Goal: Task Accomplishment & Management: Use online tool/utility

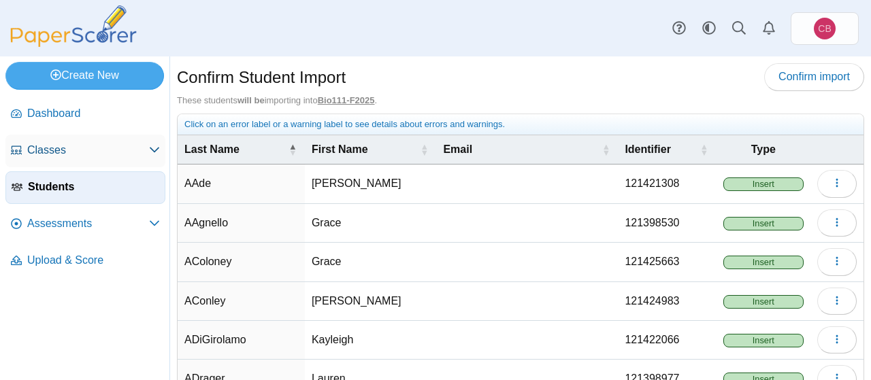
click at [36, 145] on span "Classes" at bounding box center [88, 150] width 122 height 15
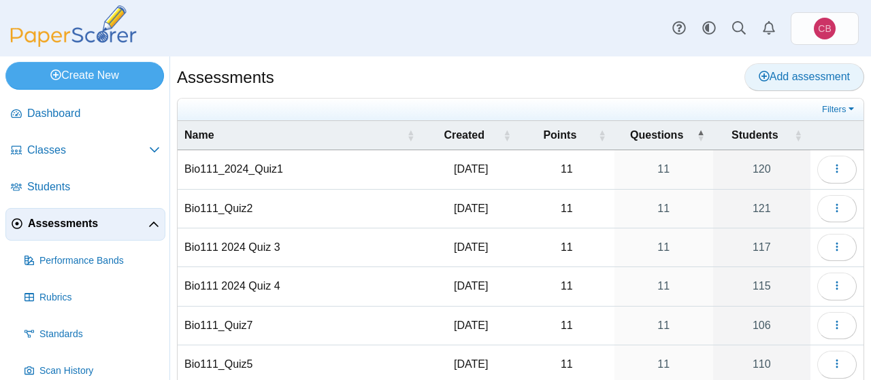
click at [788, 73] on span "Add assessment" at bounding box center [804, 77] width 91 height 12
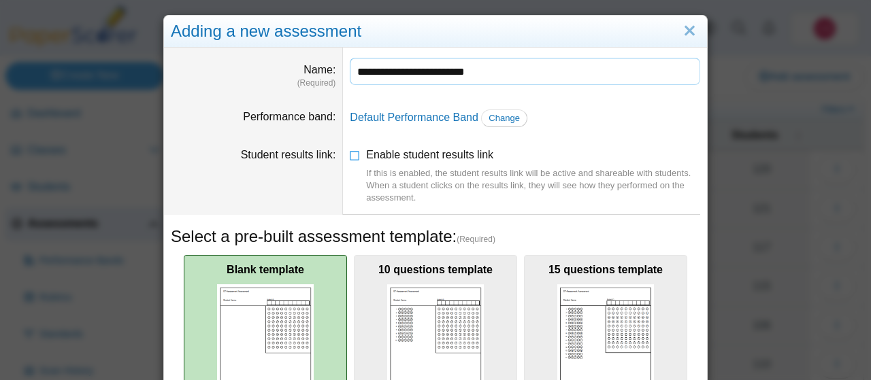
type input "**********"
click at [335, 314] on div "Blank template Select" at bounding box center [265, 358] width 163 height 207
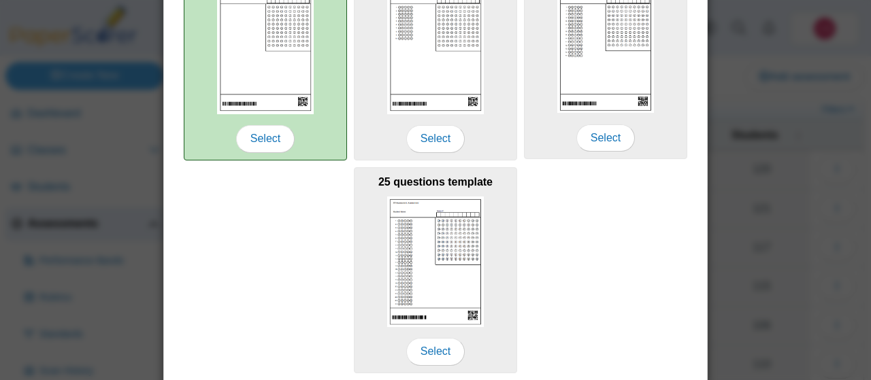
scroll to position [259, 0]
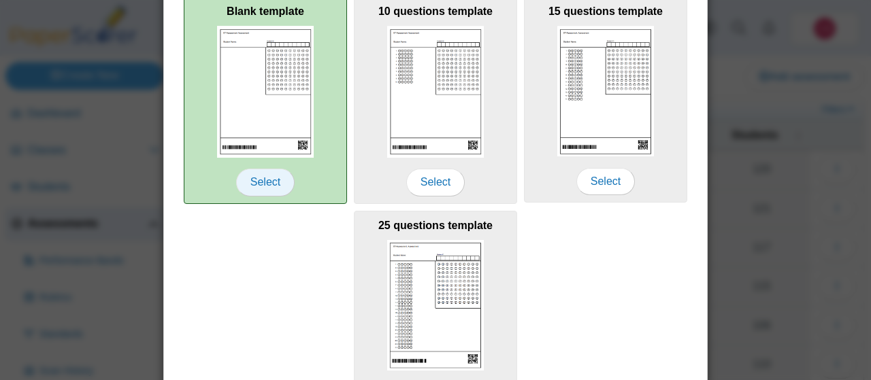
click at [276, 183] on span "Select" at bounding box center [265, 182] width 59 height 27
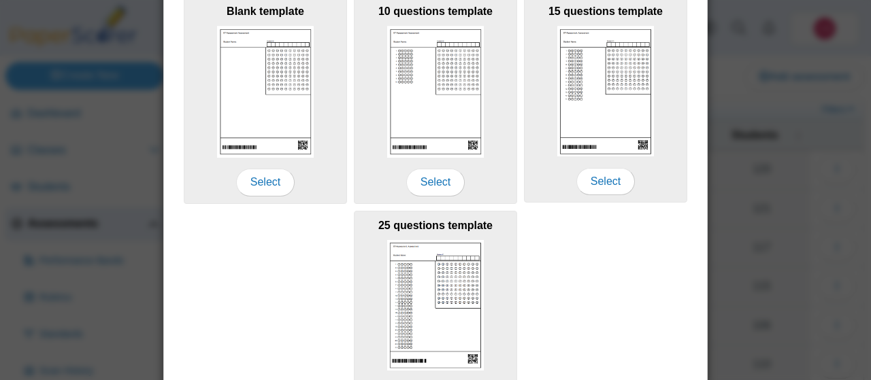
click at [271, 277] on div "Blank template Select 10 questions template Select 15 questions template Select…" at bounding box center [435, 206] width 529 height 427
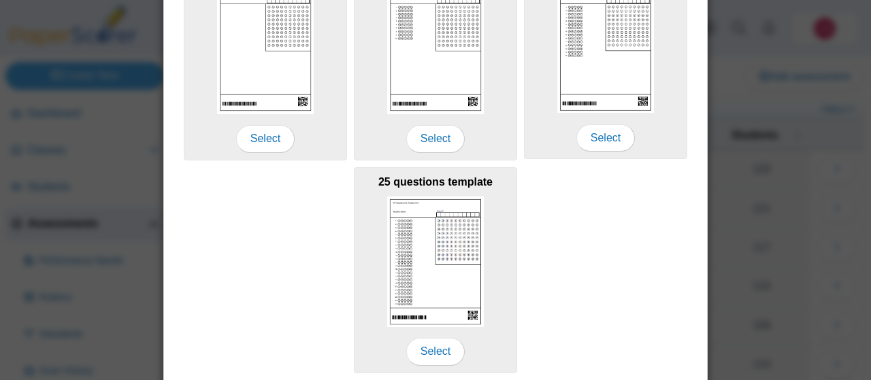
scroll to position [346, 0]
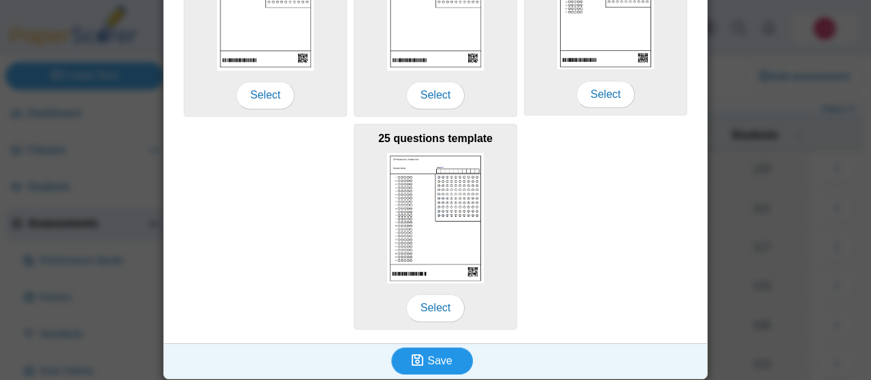
click at [445, 357] on span "Save" at bounding box center [439, 361] width 24 height 12
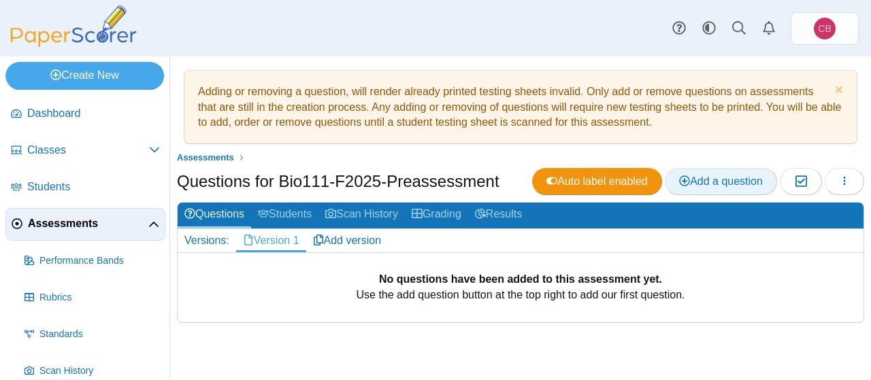
click at [714, 188] on link "Add a question" at bounding box center [721, 181] width 112 height 27
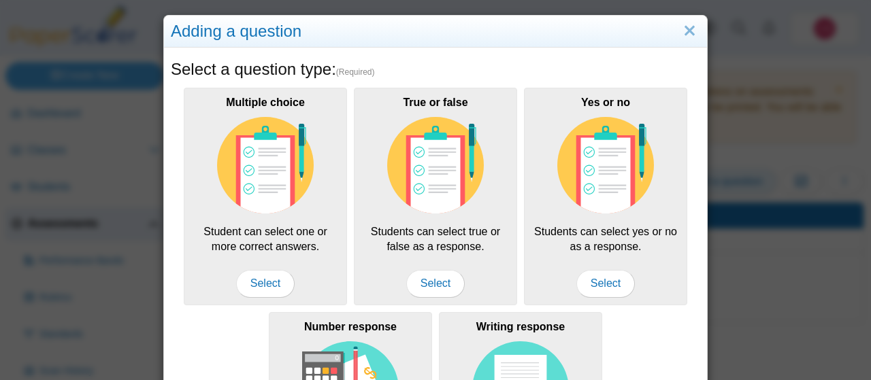
scroll to position [206, 0]
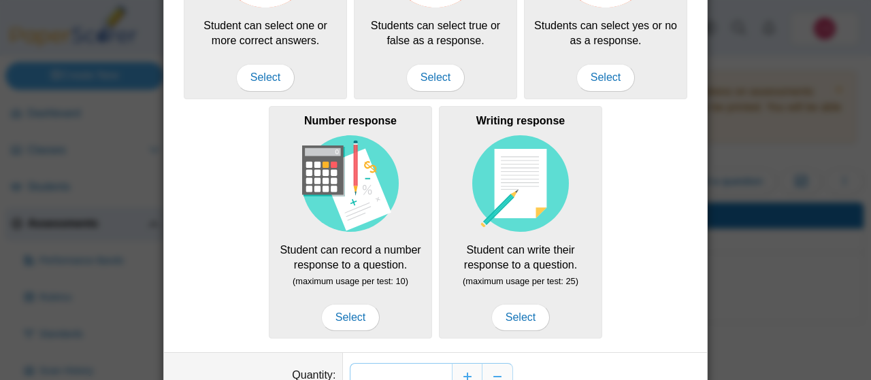
type input "**"
click at [595, 363] on div "**" at bounding box center [525, 376] width 350 height 27
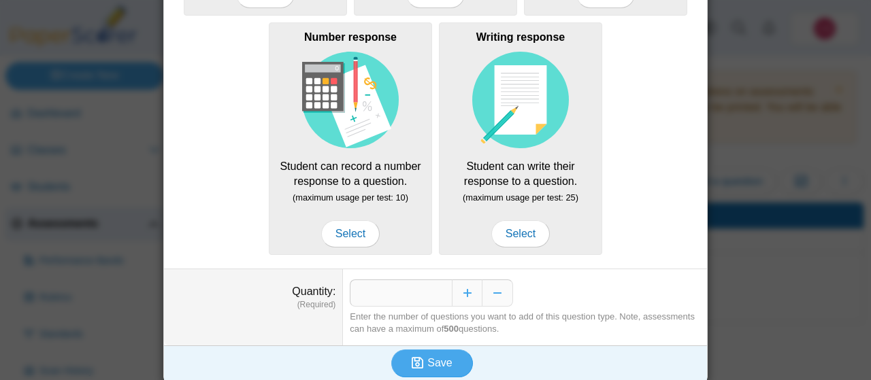
scroll to position [293, 0]
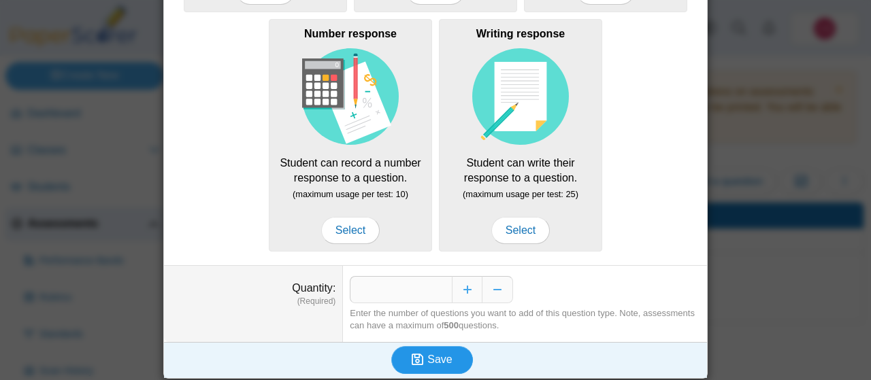
click at [456, 347] on button "Save" at bounding box center [432, 359] width 82 height 27
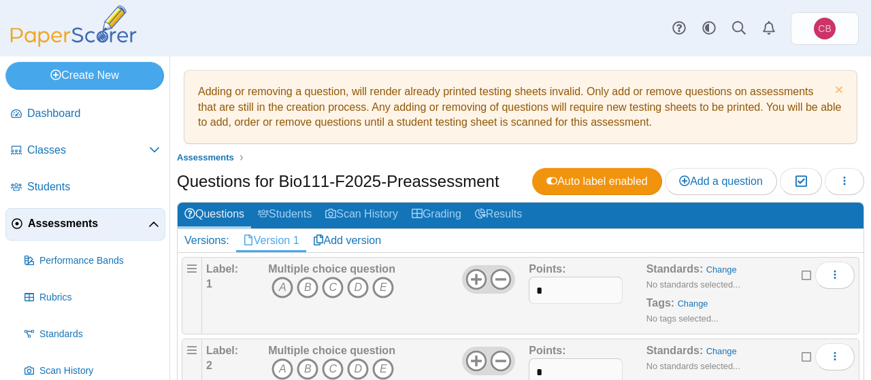
click at [283, 286] on icon "A" at bounding box center [282, 288] width 22 height 22
click at [387, 363] on icon "E" at bounding box center [383, 370] width 22 height 22
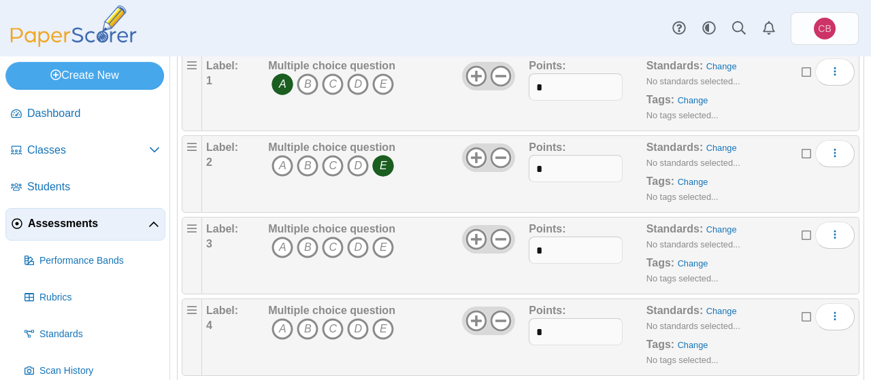
scroll to position [218, 0]
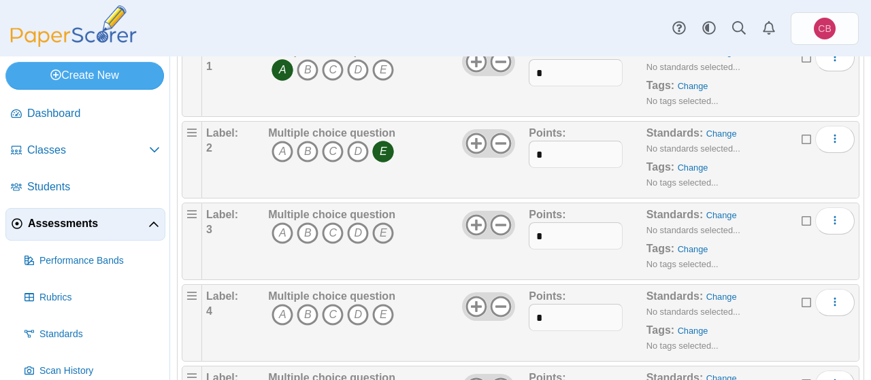
click at [386, 227] on icon "E" at bounding box center [383, 233] width 22 height 22
click at [354, 313] on icon "D" at bounding box center [358, 315] width 22 height 22
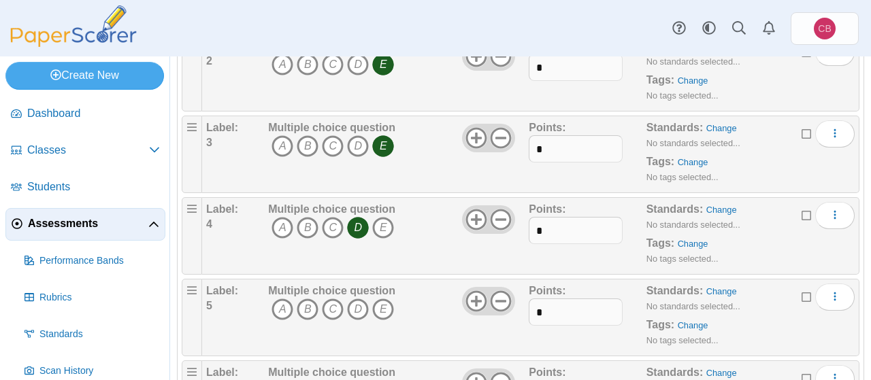
scroll to position [348, 0]
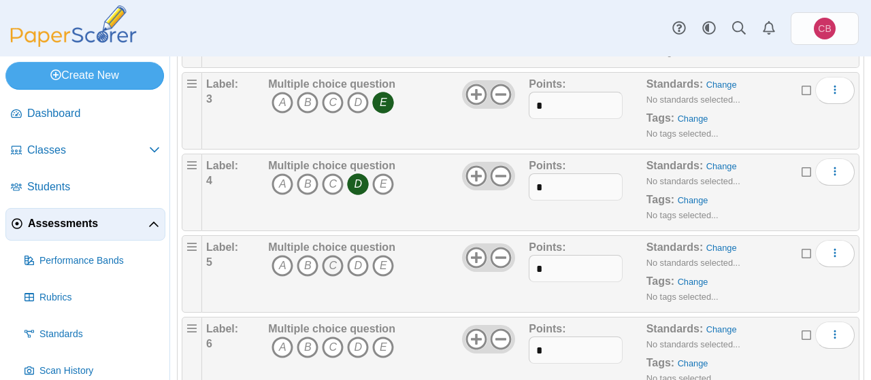
click at [333, 264] on icon "C" at bounding box center [333, 266] width 22 height 22
click at [383, 346] on icon "E" at bounding box center [383, 348] width 22 height 22
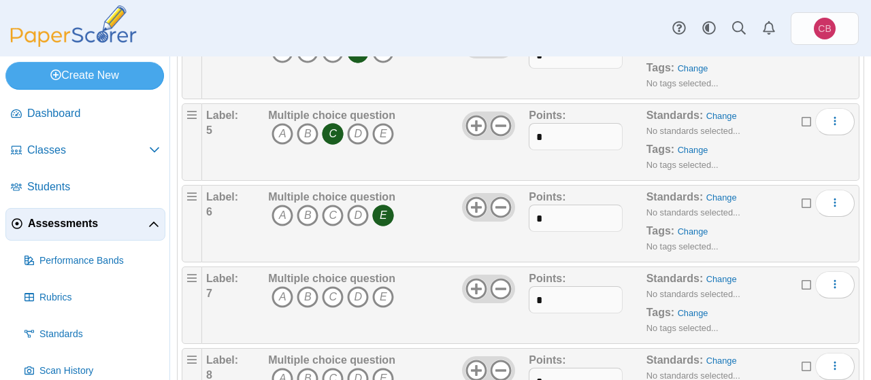
scroll to position [522, 0]
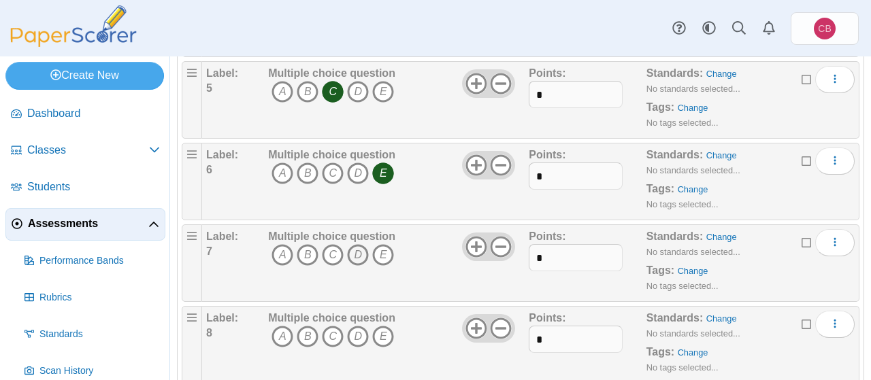
click at [354, 256] on icon "D" at bounding box center [358, 255] width 22 height 22
click at [330, 339] on icon "C" at bounding box center [333, 337] width 22 height 22
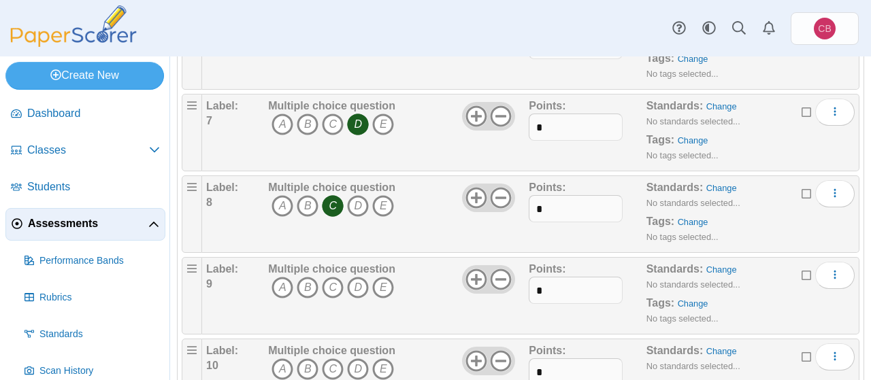
scroll to position [697, 0]
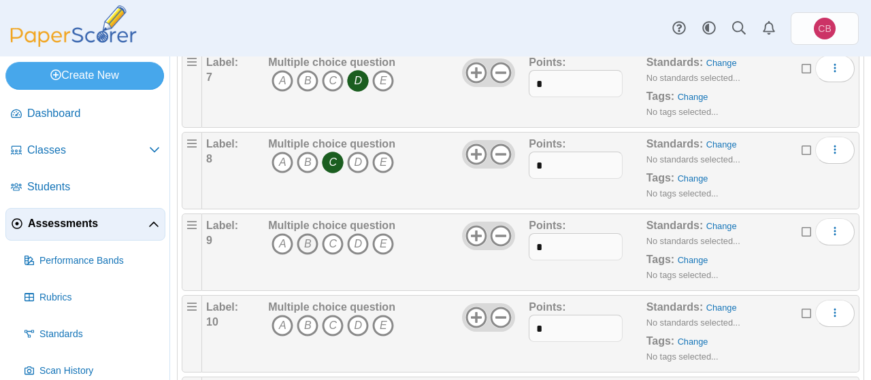
click at [305, 240] on icon "B" at bounding box center [308, 244] width 22 height 22
click at [305, 318] on icon "B" at bounding box center [308, 326] width 22 height 22
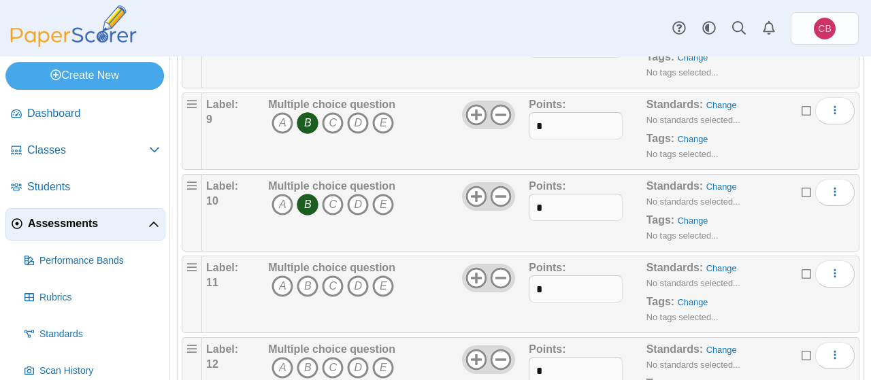
scroll to position [827, 0]
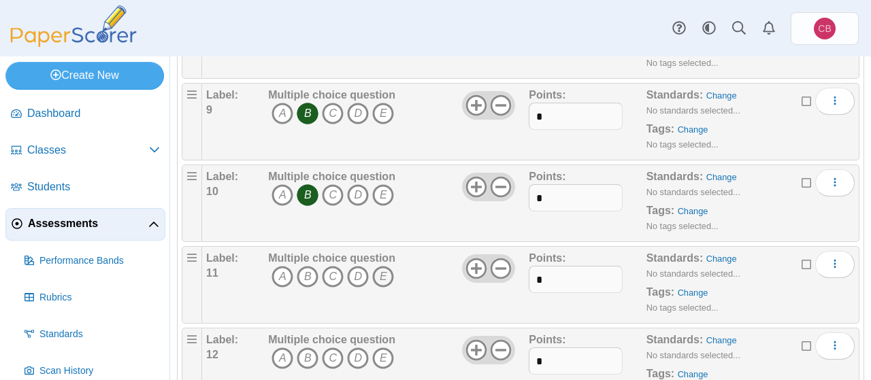
click at [388, 267] on icon "E" at bounding box center [383, 277] width 22 height 22
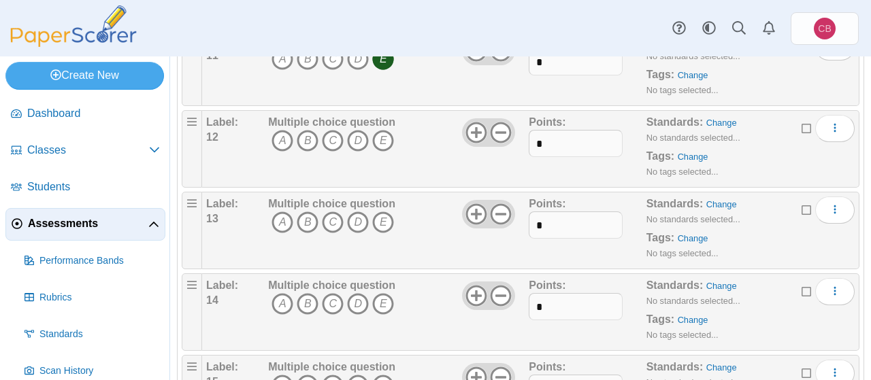
scroll to position [1088, 0]
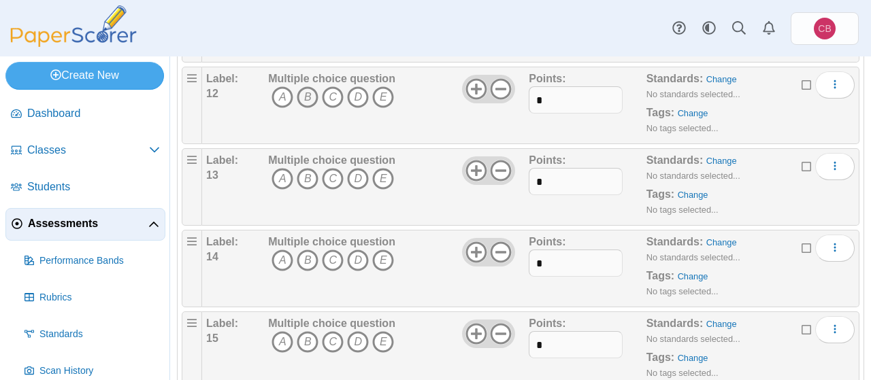
click at [306, 88] on icon "B" at bounding box center [308, 97] width 22 height 22
click at [387, 169] on icon "E" at bounding box center [383, 179] width 22 height 22
click at [284, 250] on icon "A" at bounding box center [282, 261] width 22 height 22
click at [356, 335] on icon "D" at bounding box center [358, 342] width 22 height 22
click at [427, 349] on div "Multiple choice question A B C D E" at bounding box center [397, 350] width 264 height 68
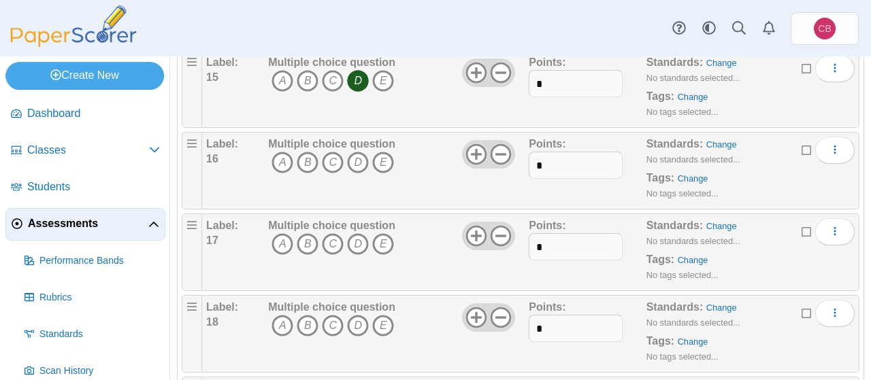
scroll to position [1393, 0]
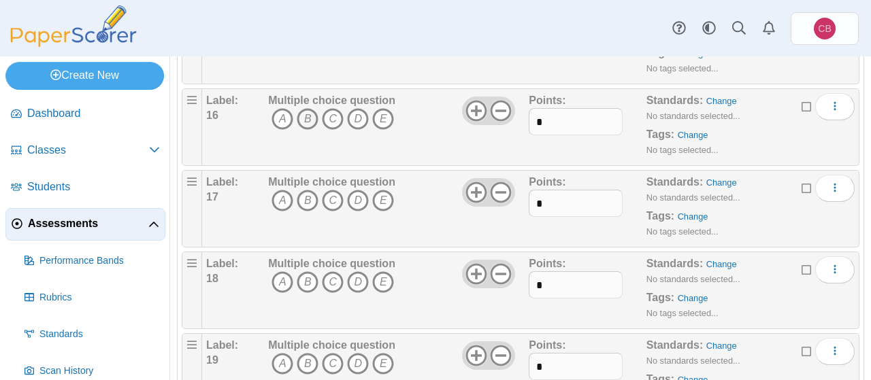
click at [309, 108] on icon "B" at bounding box center [308, 119] width 22 height 22
click at [307, 193] on icon "B" at bounding box center [308, 201] width 22 height 22
click at [358, 277] on icon "D" at bounding box center [358, 282] width 22 height 22
click at [335, 353] on icon "C" at bounding box center [333, 364] width 22 height 22
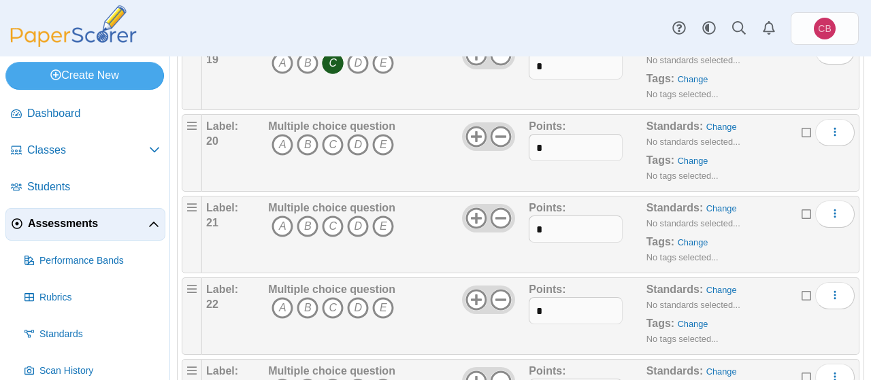
scroll to position [1698, 0]
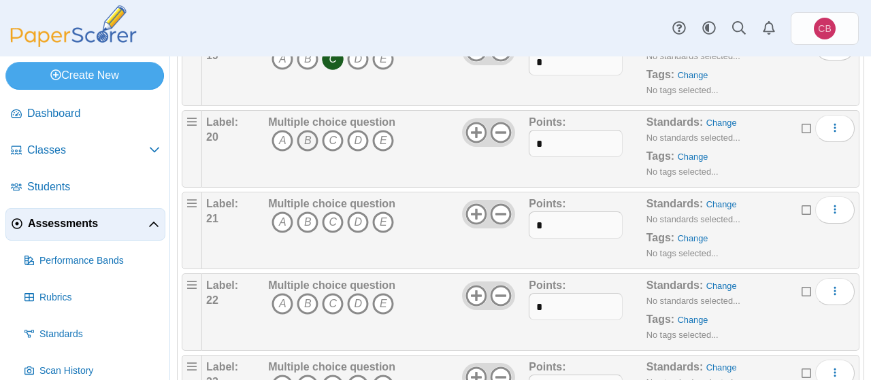
click at [305, 130] on icon "B" at bounding box center [308, 141] width 22 height 22
click at [308, 212] on icon "B" at bounding box center [308, 223] width 22 height 22
click at [284, 295] on icon "A" at bounding box center [282, 304] width 22 height 22
click at [354, 375] on icon "D" at bounding box center [358, 386] width 22 height 22
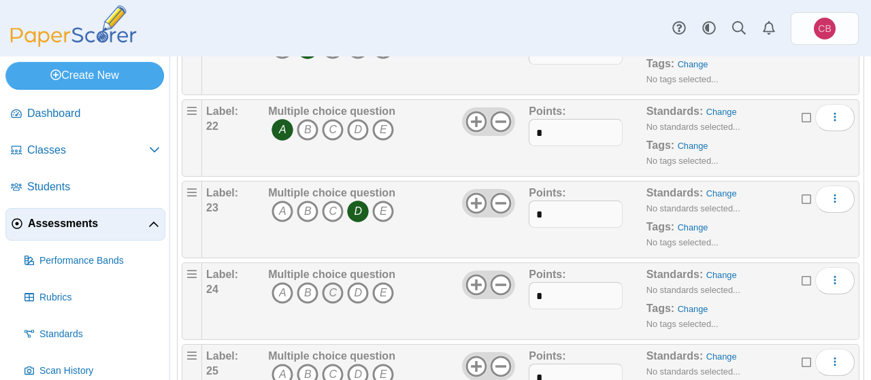
click at [334, 282] on icon "C" at bounding box center [333, 293] width 22 height 22
click at [361, 367] on icon "D" at bounding box center [358, 375] width 22 height 22
click at [418, 354] on div "Multiple choice question A B C D E" at bounding box center [397, 383] width 264 height 68
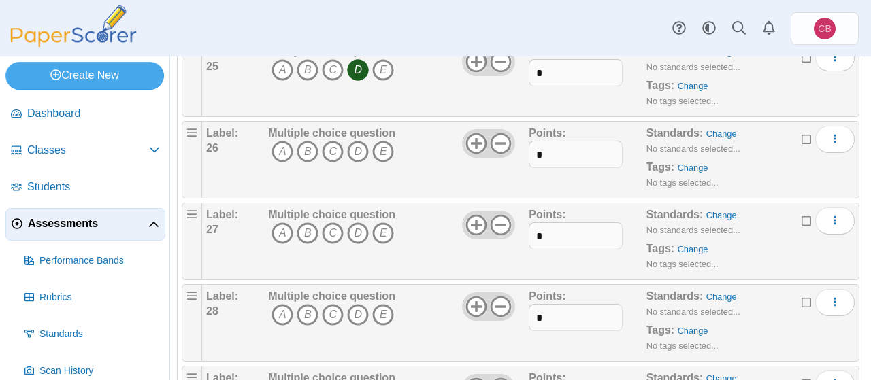
scroll to position [2221, 0]
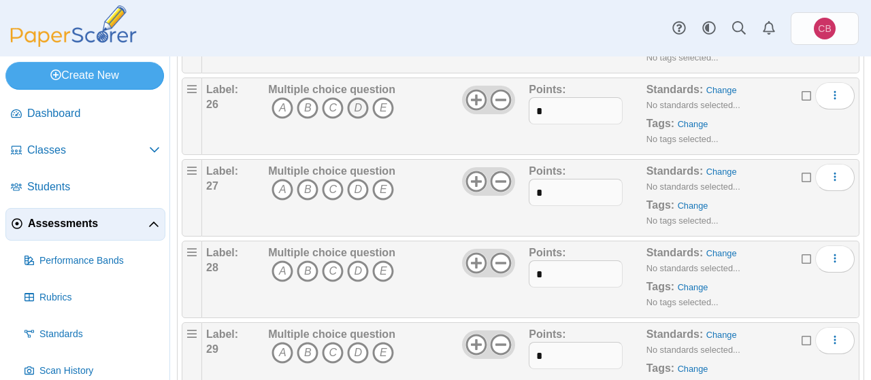
click at [358, 97] on icon "D" at bounding box center [358, 108] width 22 height 22
click at [280, 180] on icon "A" at bounding box center [282, 190] width 22 height 22
click at [280, 261] on icon "A" at bounding box center [282, 272] width 22 height 22
click at [432, 299] on div "Label: 28 Multiple choice question A B C D E Points:" at bounding box center [530, 280] width 657 height 78
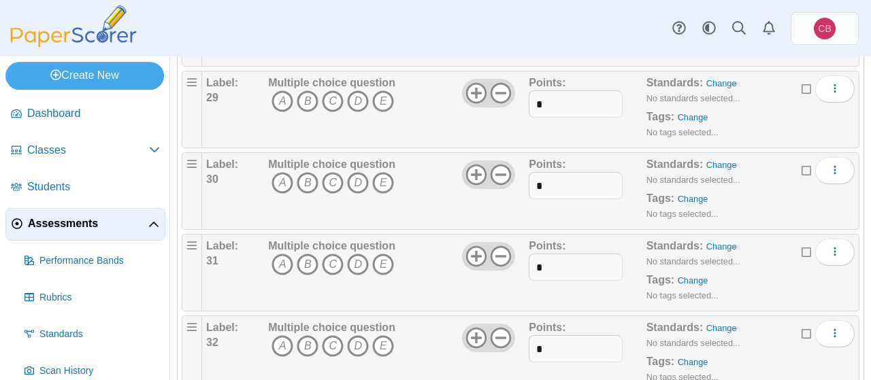
scroll to position [2459, 0]
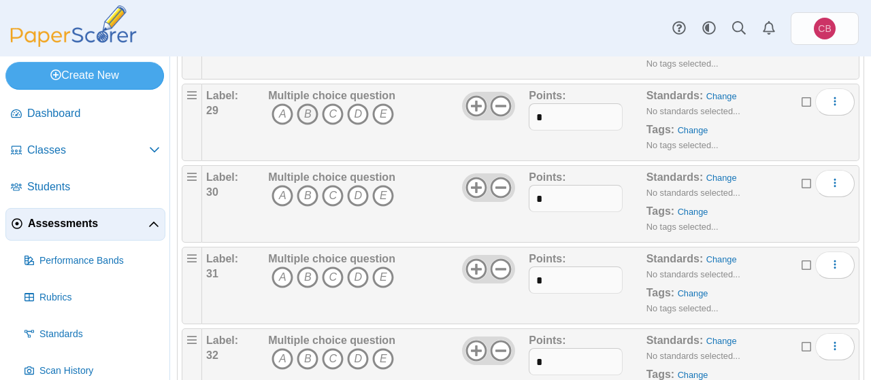
click at [306, 103] on icon "B" at bounding box center [308, 114] width 22 height 22
click at [381, 185] on icon "E" at bounding box center [383, 196] width 22 height 22
click at [384, 267] on icon "E" at bounding box center [383, 278] width 22 height 22
click at [356, 350] on icon "D" at bounding box center [358, 359] width 22 height 22
click at [428, 354] on div "Multiple choice question A B C D E" at bounding box center [397, 367] width 264 height 68
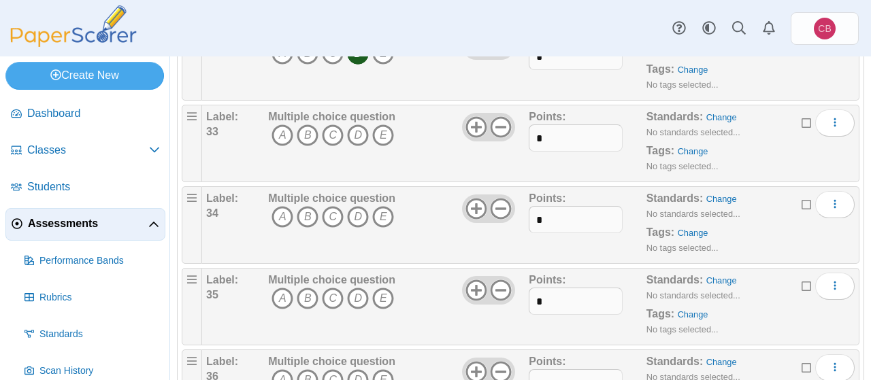
scroll to position [2764, 0]
click at [335, 125] on icon "C" at bounding box center [333, 136] width 22 height 22
click at [282, 207] on icon "A" at bounding box center [282, 218] width 22 height 22
click at [333, 288] on icon "C" at bounding box center [333, 299] width 22 height 22
click at [284, 370] on icon "A" at bounding box center [282, 381] width 22 height 22
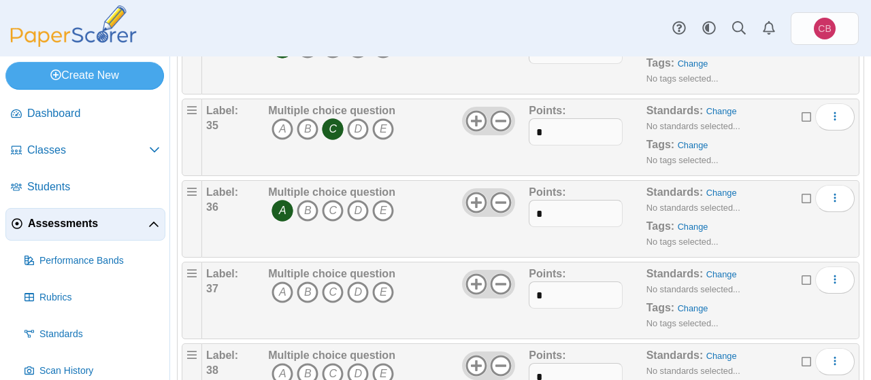
scroll to position [2938, 0]
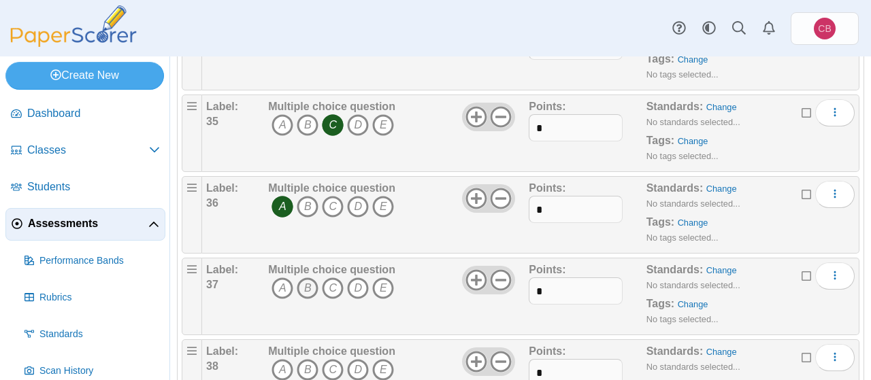
click at [311, 278] on icon "B" at bounding box center [308, 289] width 22 height 22
click at [360, 294] on div "Multiple choice question A B C D E" at bounding box center [331, 297] width 127 height 68
click at [360, 359] on icon "D" at bounding box center [358, 370] width 22 height 22
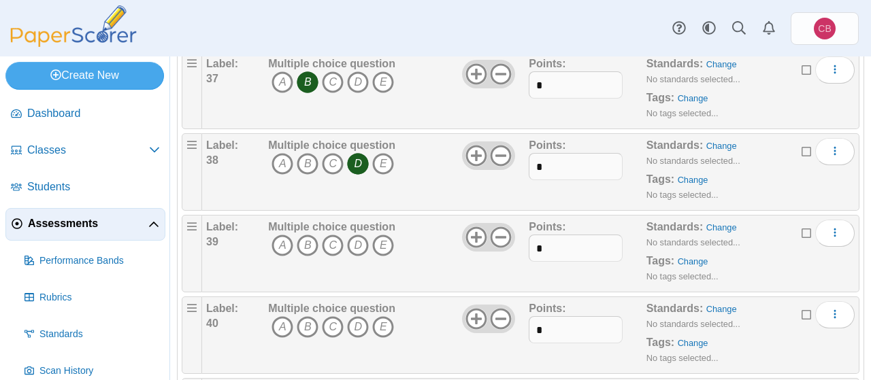
scroll to position [3156, 0]
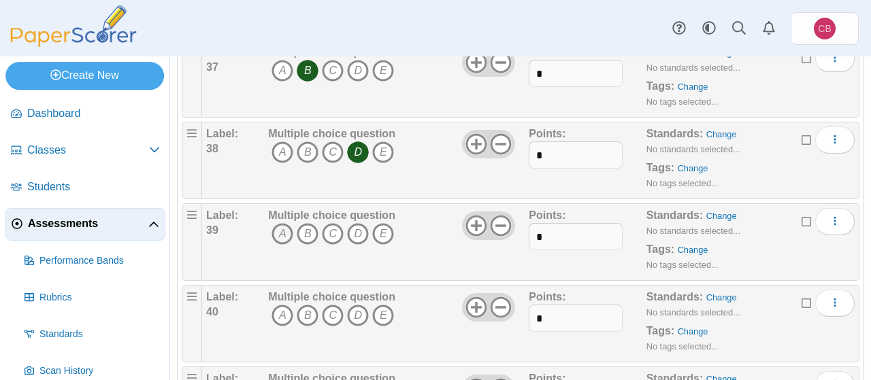
click at [278, 223] on icon "A" at bounding box center [282, 234] width 22 height 22
click at [282, 305] on icon "A" at bounding box center [282, 316] width 22 height 22
click at [247, 325] on div "Label: 40" at bounding box center [235, 324] width 59 height 68
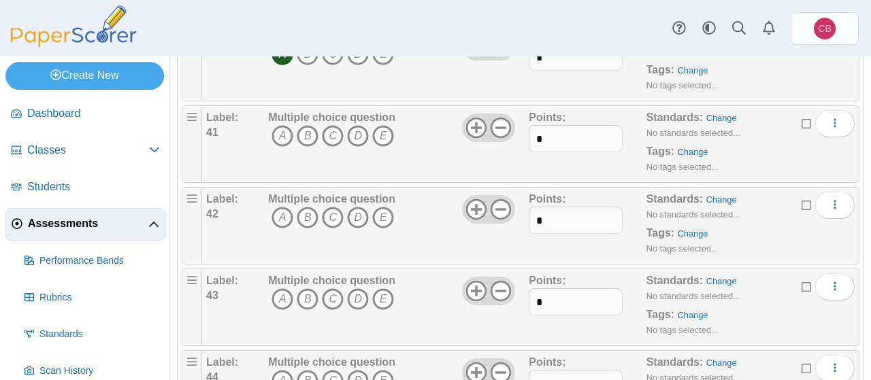
scroll to position [3461, 0]
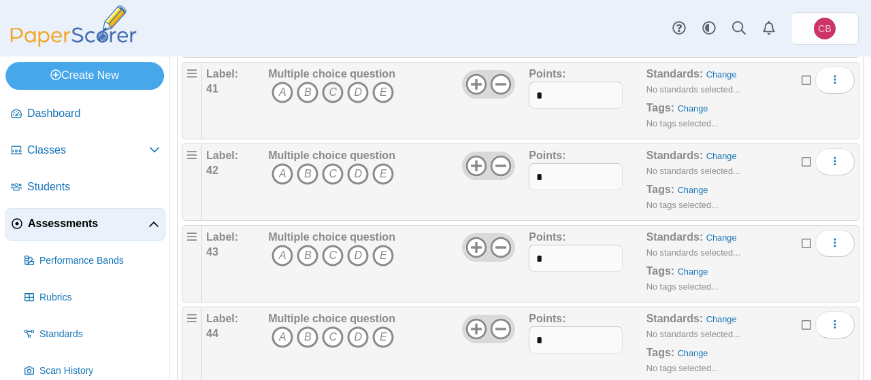
click at [337, 82] on icon "C" at bounding box center [333, 93] width 22 height 22
click at [282, 163] on icon "A" at bounding box center [282, 174] width 22 height 22
click at [387, 245] on icon "E" at bounding box center [383, 256] width 22 height 22
click at [357, 327] on icon "D" at bounding box center [358, 338] width 22 height 22
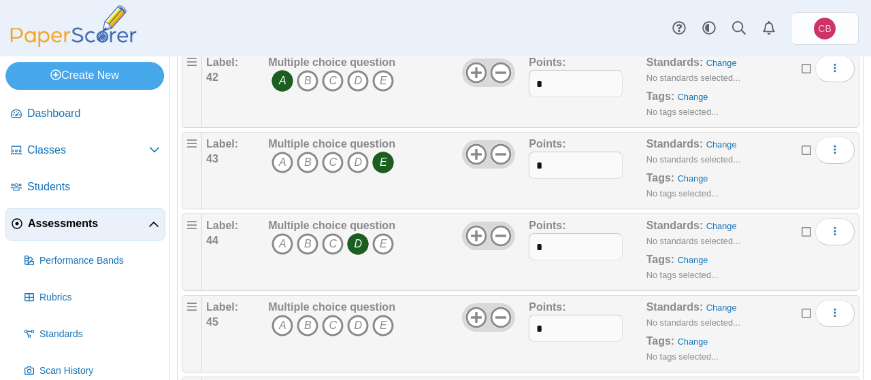
scroll to position [3591, 0]
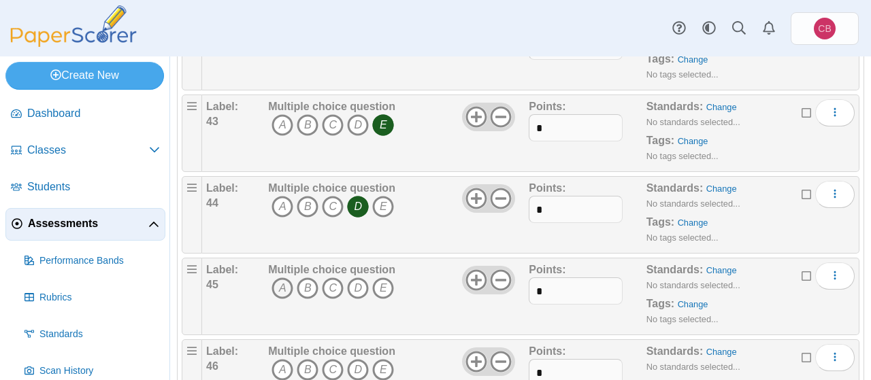
click at [281, 278] on icon "A" at bounding box center [282, 289] width 22 height 22
click at [332, 359] on icon "C" at bounding box center [333, 370] width 22 height 22
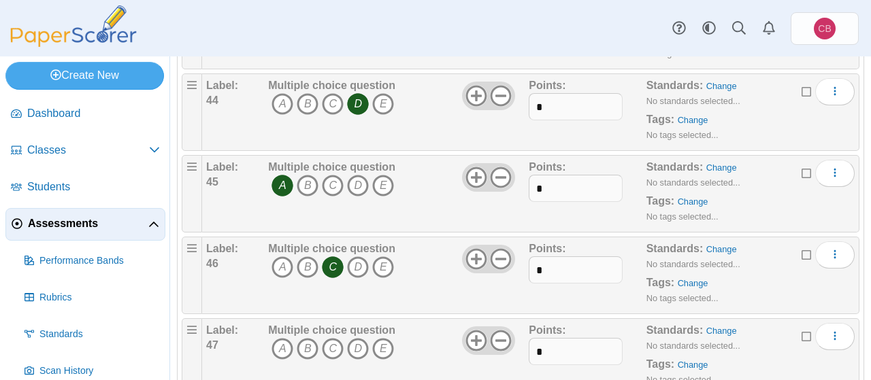
scroll to position [3722, 0]
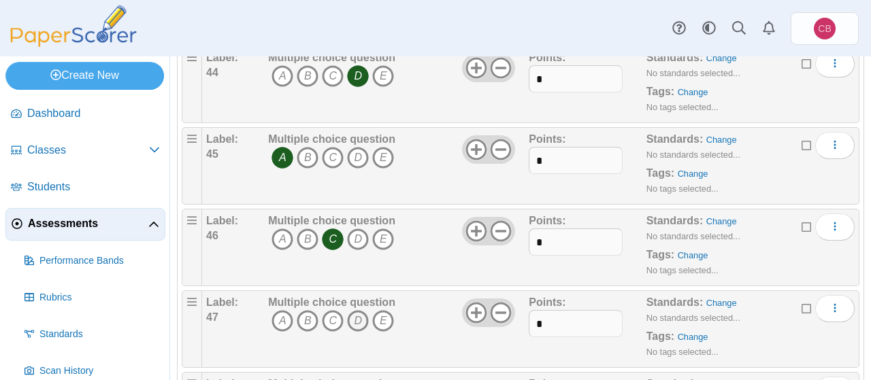
click at [359, 310] on icon "D" at bounding box center [358, 321] width 22 height 22
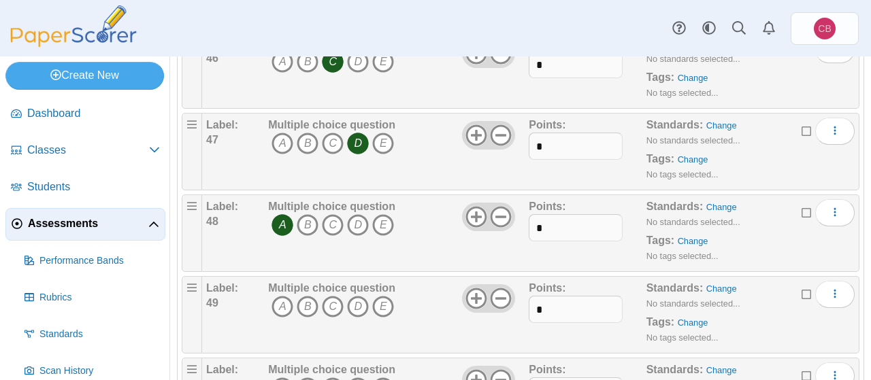
scroll to position [3940, 0]
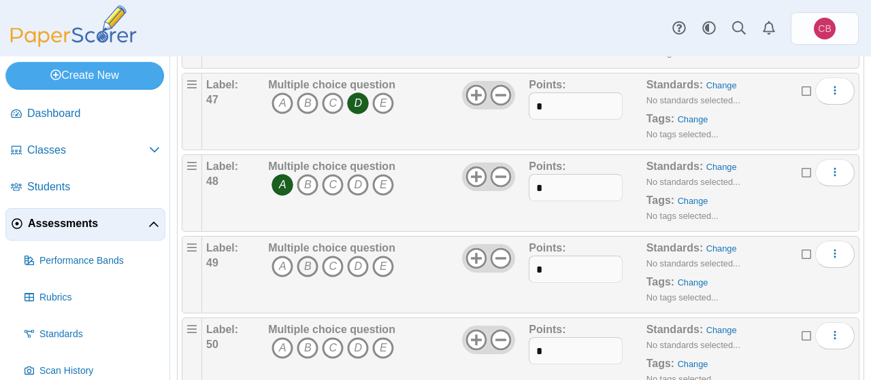
click at [305, 256] on icon "B" at bounding box center [308, 267] width 22 height 22
click at [364, 337] on icon "D" at bounding box center [358, 348] width 22 height 22
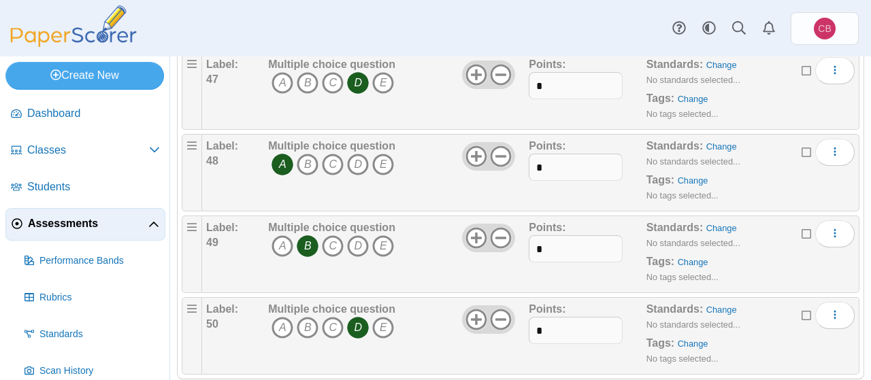
click at [78, 223] on span "Assessments" at bounding box center [88, 223] width 120 height 15
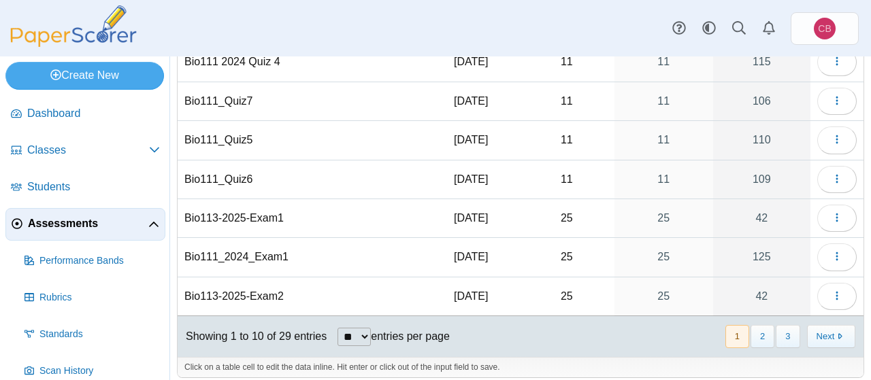
scroll to position [226, 0]
click at [791, 329] on button "3" at bounding box center [788, 335] width 24 height 22
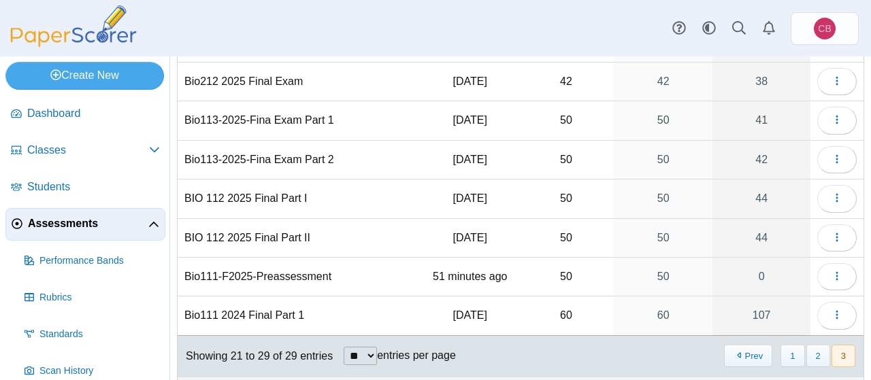
scroll to position [168, 0]
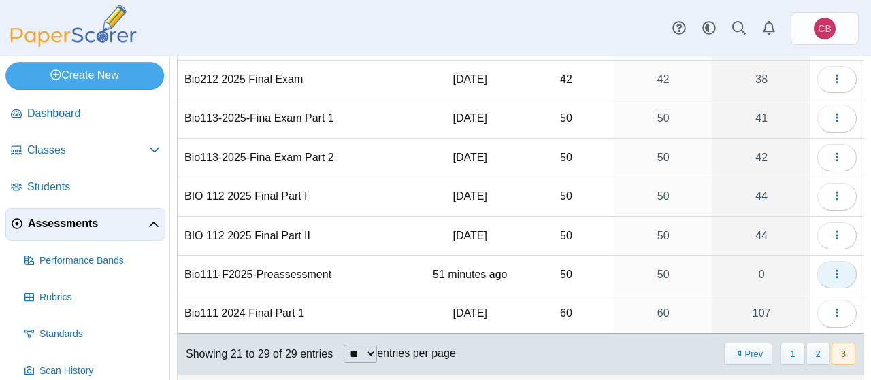
click at [837, 269] on icon "button" at bounding box center [836, 274] width 11 height 11
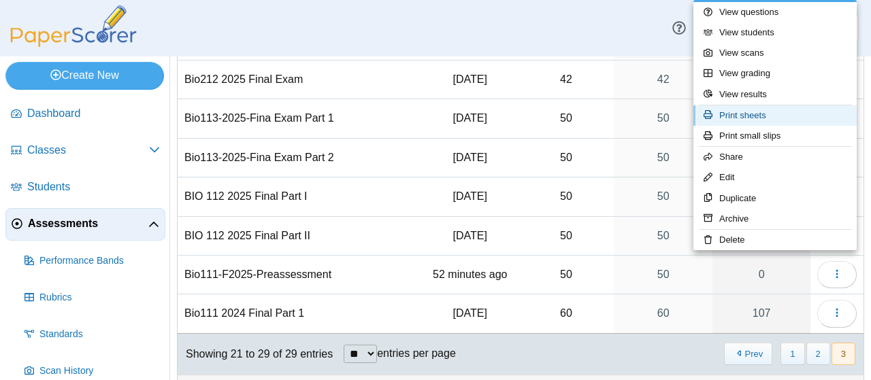
click at [792, 114] on link "Print sheets" at bounding box center [774, 115] width 163 height 20
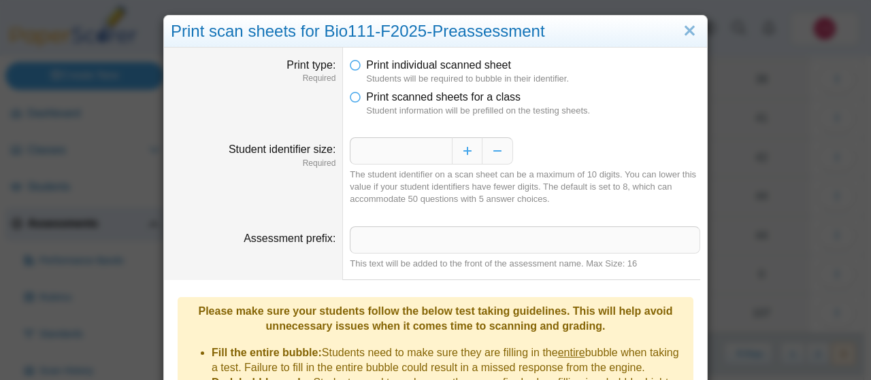
click at [366, 102] on li "Print scanned sheets for a class Student information will be prefilled on the t…" at bounding box center [525, 104] width 350 height 28
click at [350, 95] on icon at bounding box center [355, 95] width 11 height 10
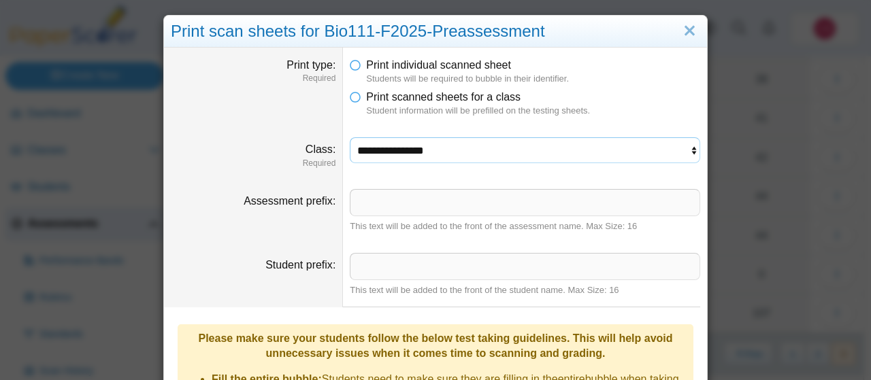
click at [350, 137] on select "**********" at bounding box center [525, 150] width 350 height 26
select select "**********"
click option "**********" at bounding box center [0, 0] width 0 height 0
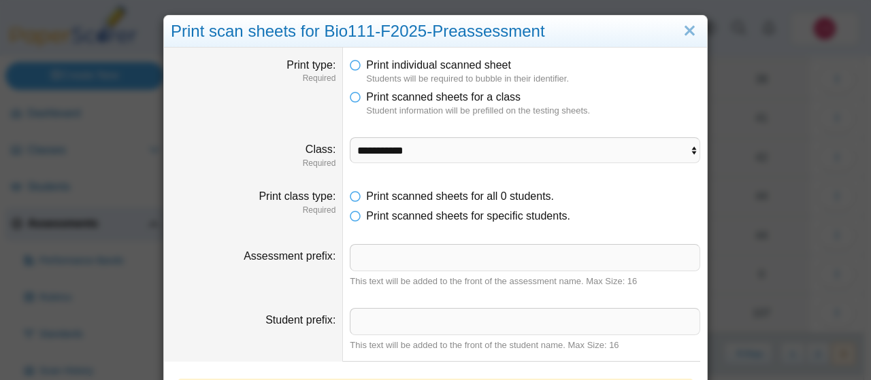
click at [193, 168] on dfn "Required" at bounding box center [253, 164] width 165 height 12
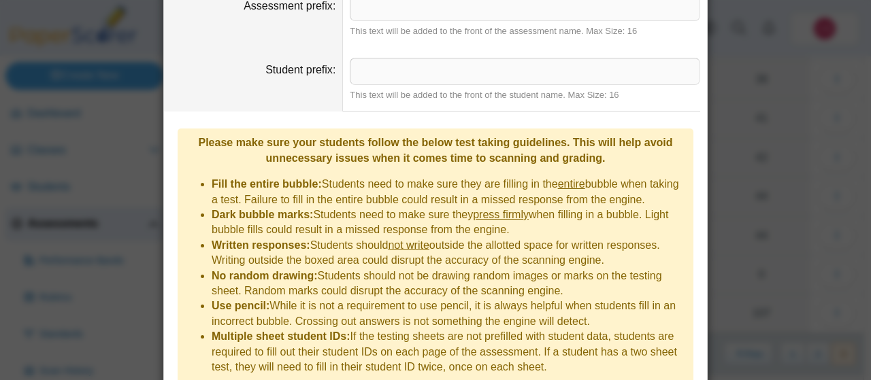
scroll to position [302, 0]
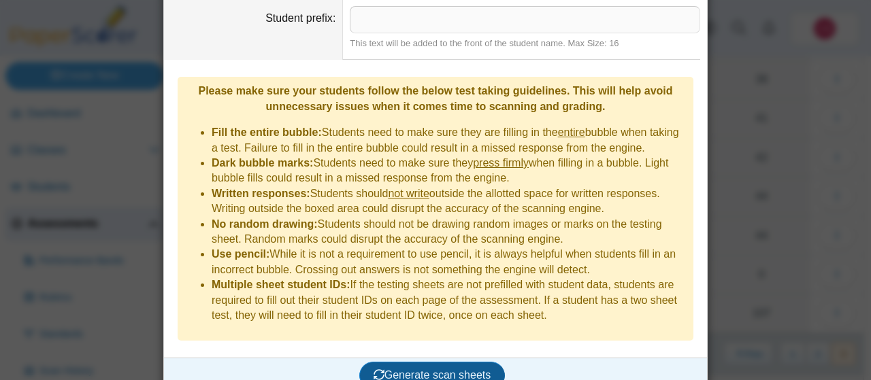
click at [397, 369] on span "Generate scan sheets" at bounding box center [432, 375] width 118 height 12
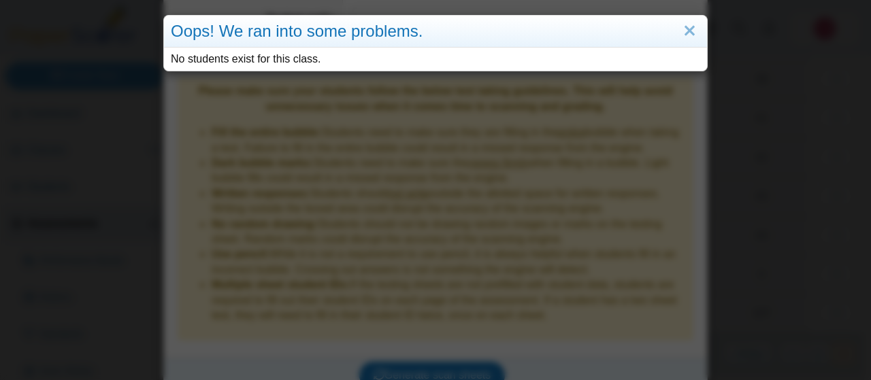
click at [561, 287] on div "Oops! We ran into some problems. No students exist for this class." at bounding box center [435, 190] width 871 height 380
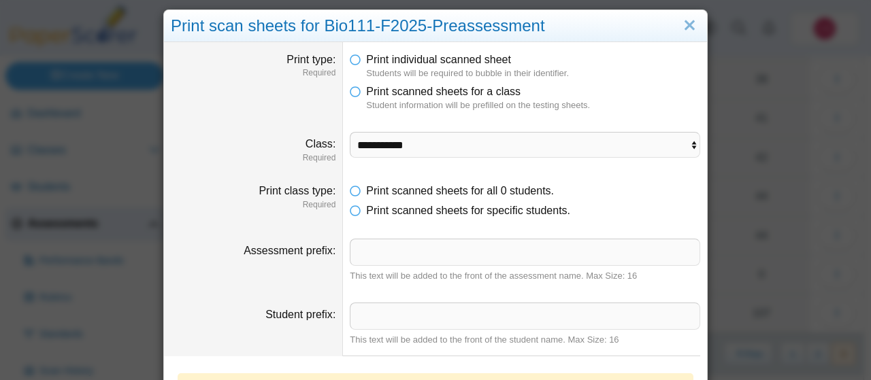
scroll to position [0, 0]
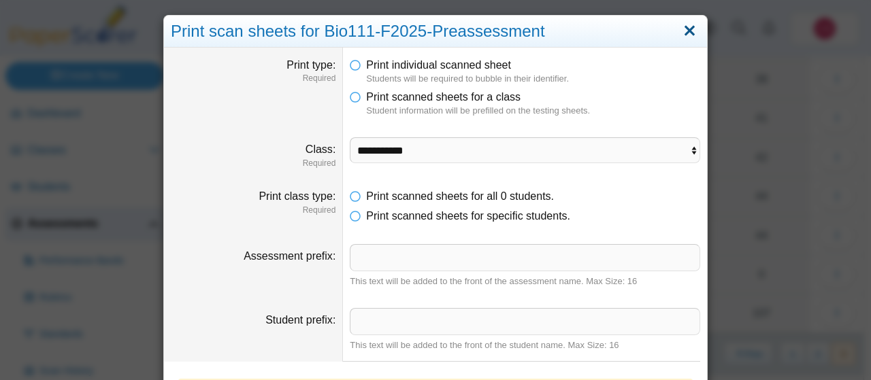
click at [692, 33] on link "Close" at bounding box center [689, 31] width 21 height 23
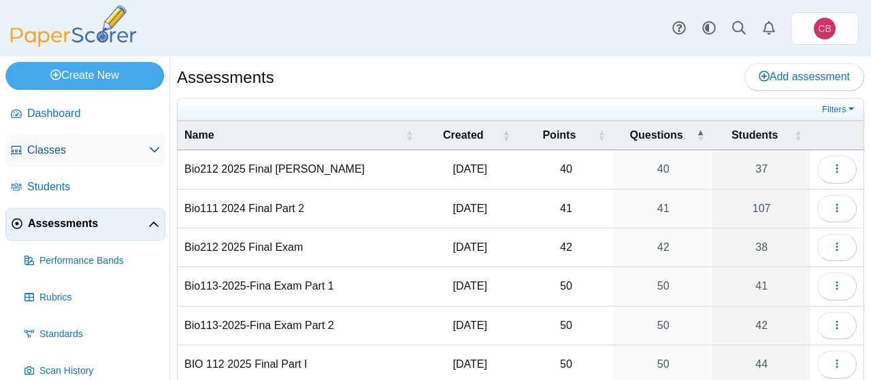
click at [69, 150] on span "Classes" at bounding box center [88, 150] width 122 height 15
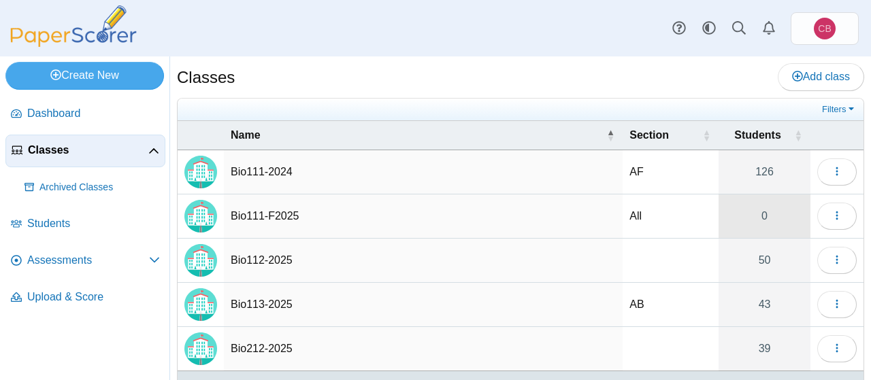
click at [758, 214] on link "0" at bounding box center [764, 217] width 92 height 44
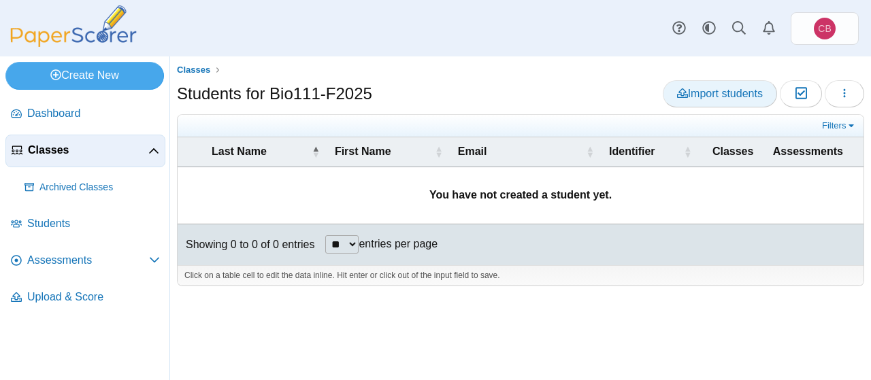
click at [715, 92] on span "Import students" at bounding box center [720, 94] width 86 height 12
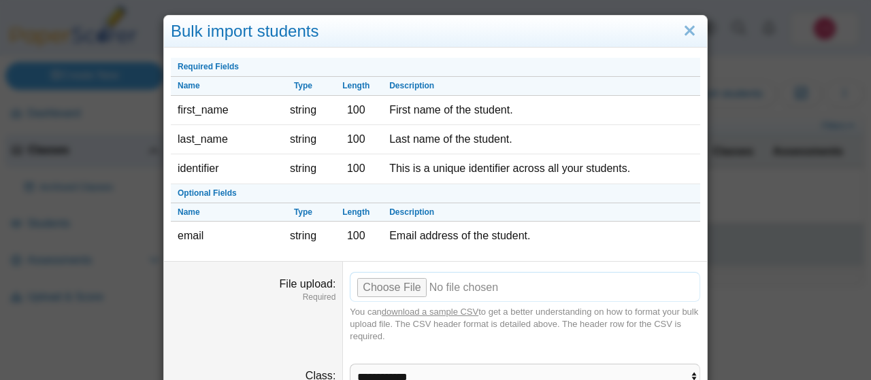
click at [397, 292] on input "File upload" at bounding box center [525, 287] width 350 height 30
type input "**********"
click at [670, 315] on div "You can download a sample CSV to get a better understanding on how to format yo…" at bounding box center [525, 324] width 350 height 37
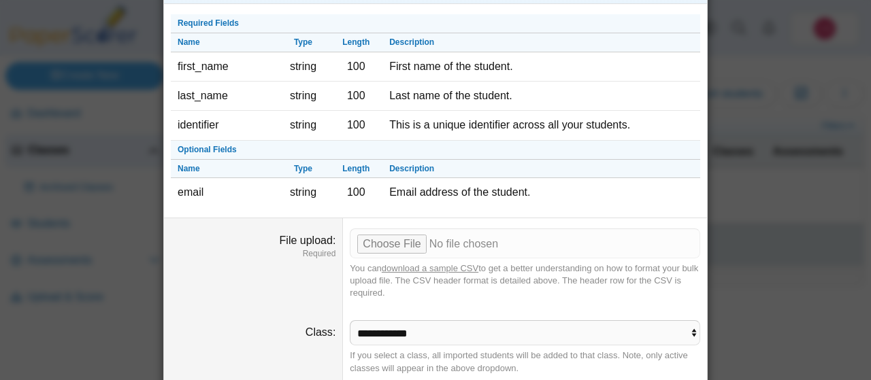
scroll to position [86, 0]
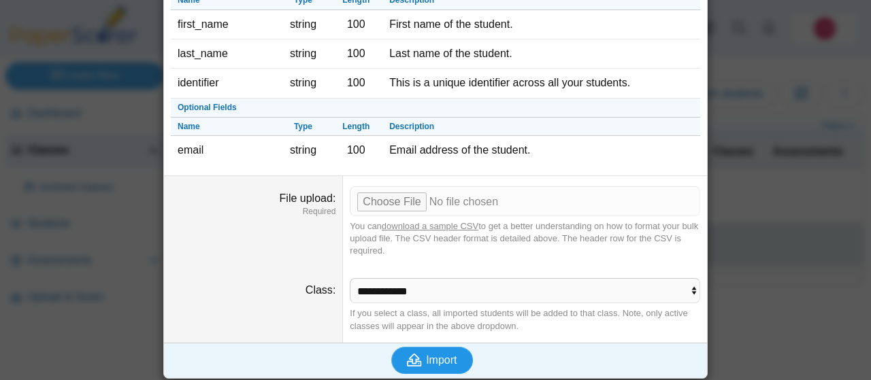
click at [437, 354] on span "Import" at bounding box center [441, 360] width 31 height 12
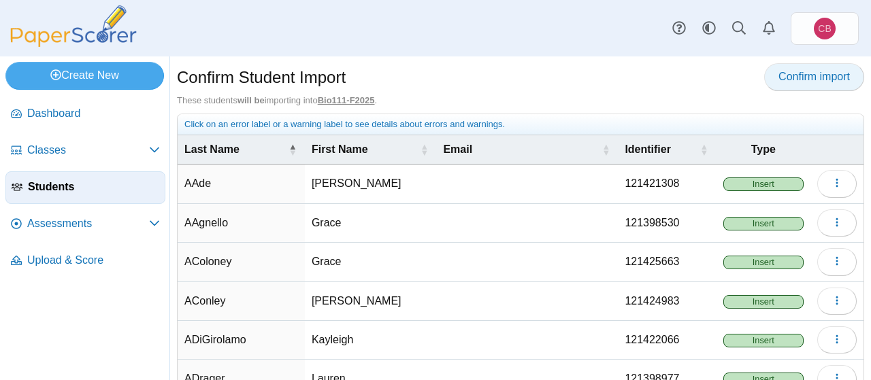
click at [810, 76] on span "Confirm import" at bounding box center [813, 77] width 71 height 12
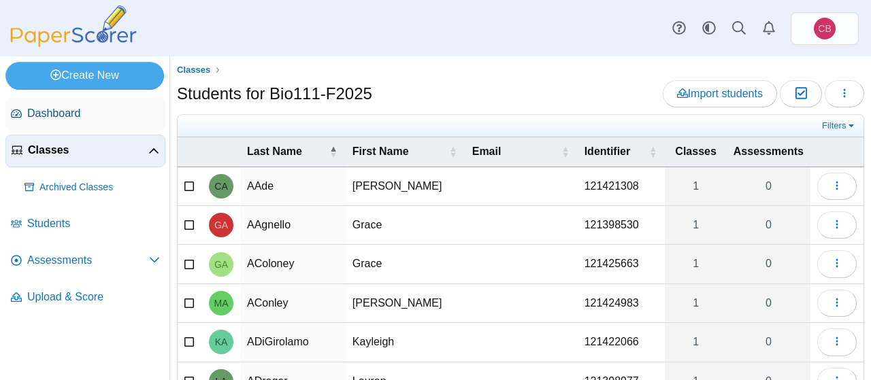
click at [79, 111] on span "Dashboard" at bounding box center [93, 113] width 133 height 15
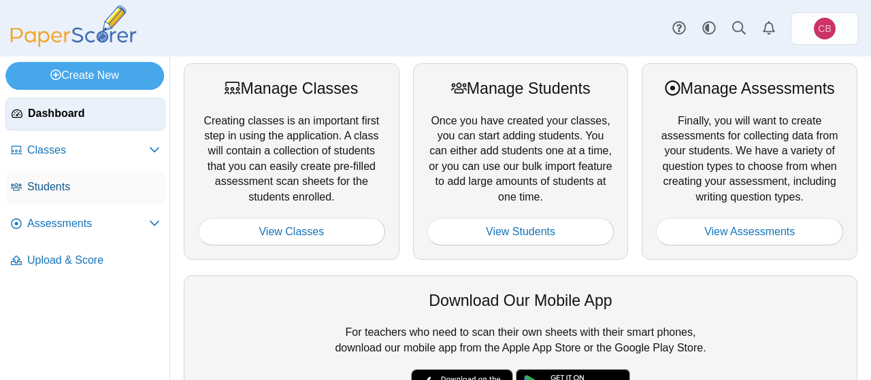
click at [65, 188] on span "Students" at bounding box center [93, 187] width 133 height 15
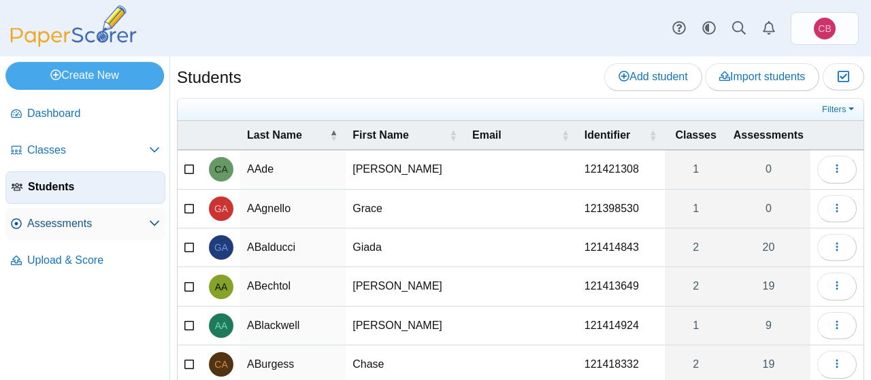
click at [71, 229] on span "Assessments" at bounding box center [88, 223] width 122 height 15
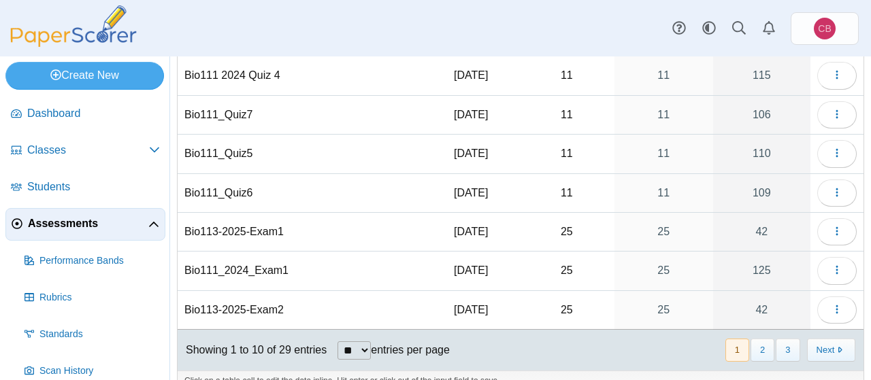
scroll to position [226, 0]
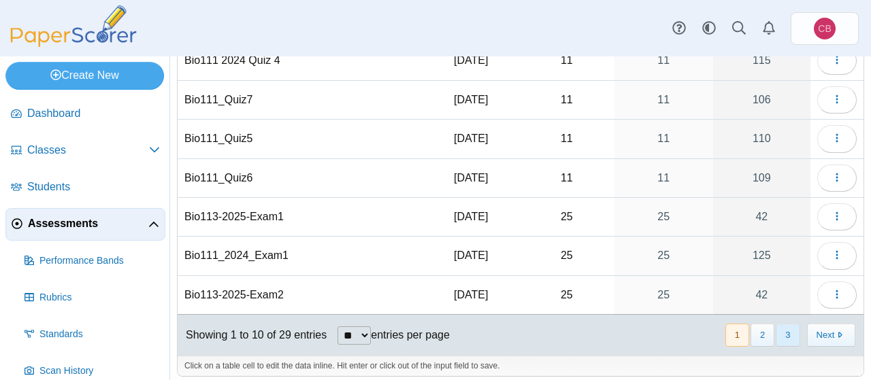
click at [786, 333] on button "3" at bounding box center [788, 335] width 24 height 22
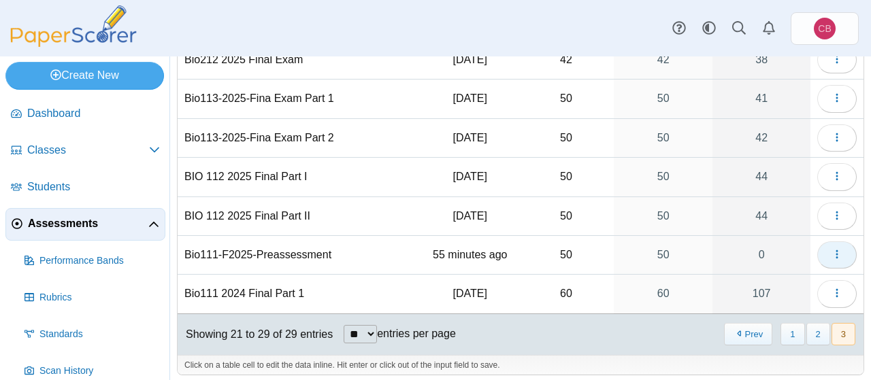
click at [827, 261] on button "button" at bounding box center [836, 255] width 39 height 27
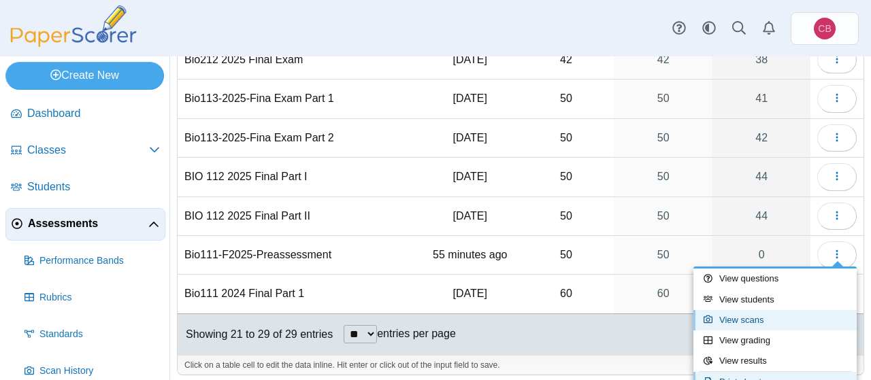
scroll to position [136, 0]
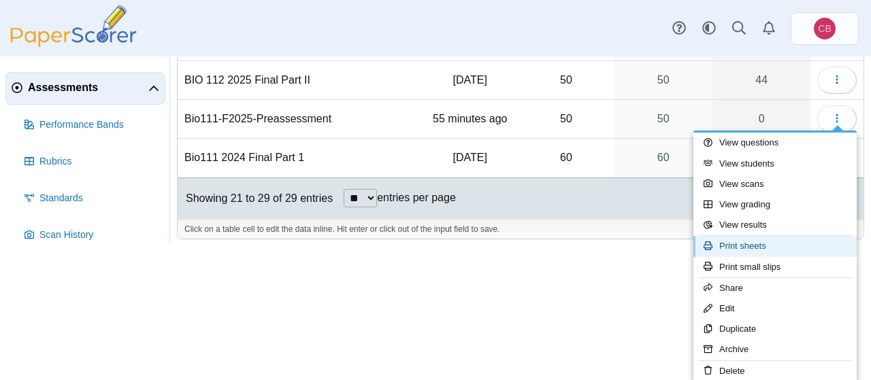
click at [784, 242] on link "Print sheets" at bounding box center [774, 246] width 163 height 20
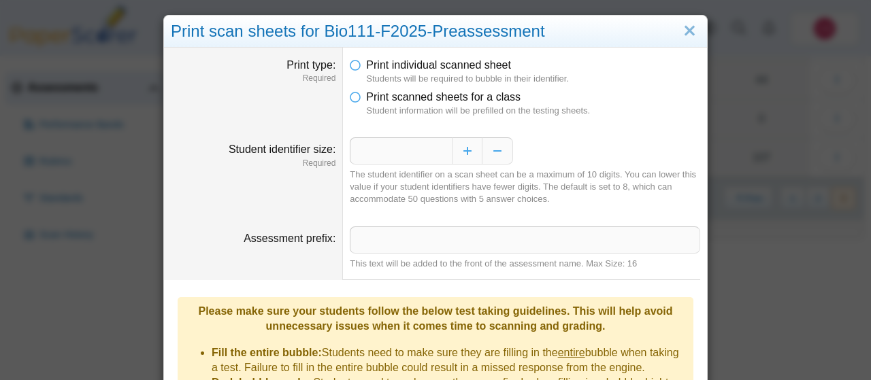
scroll to position [35, 0]
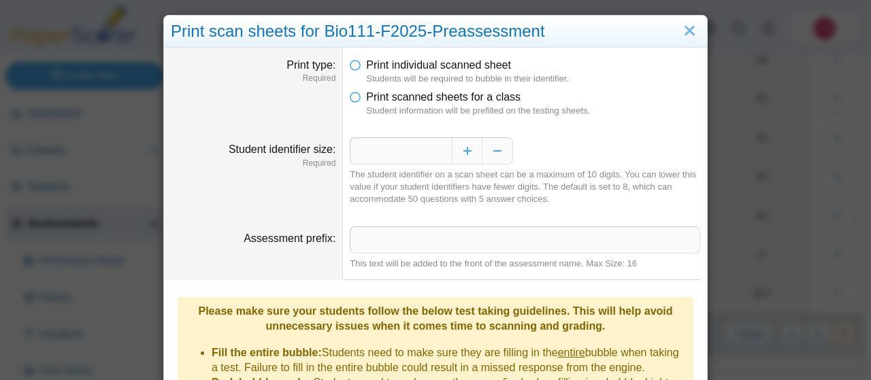
click at [363, 99] on li "Print scanned sheets for a class Student information will be prefilled on the t…" at bounding box center [525, 104] width 350 height 28
click at [352, 95] on icon at bounding box center [355, 95] width 11 height 10
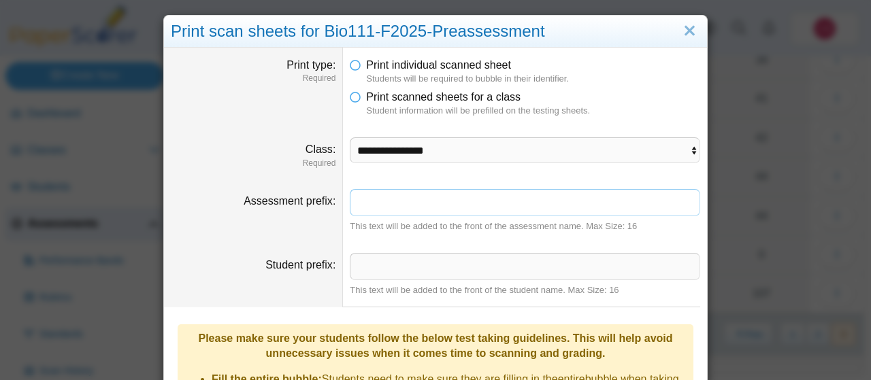
click at [393, 212] on input "Assessment prefix" at bounding box center [525, 202] width 350 height 27
type input "*"
click at [350, 137] on select "**********" at bounding box center [525, 150] width 350 height 26
select select "**********"
click option "**********" at bounding box center [0, 0] width 0 height 0
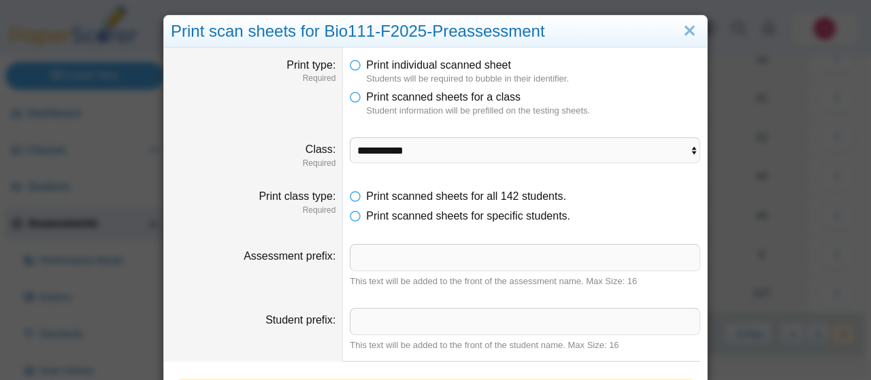
click at [663, 213] on li "Print scanned sheets for specific students." at bounding box center [525, 216] width 350 height 15
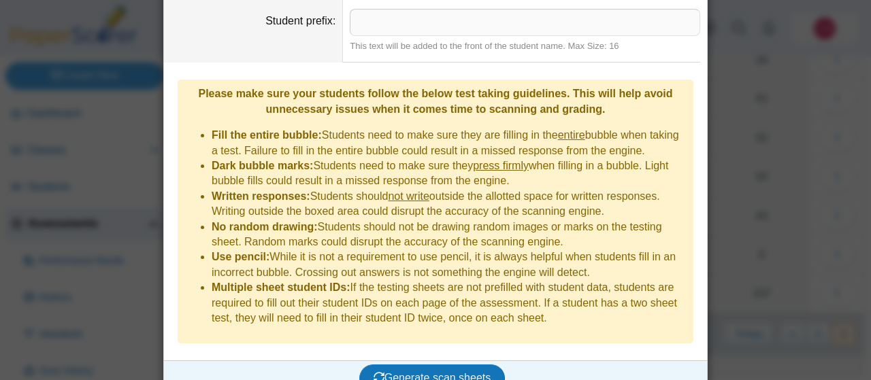
scroll to position [302, 0]
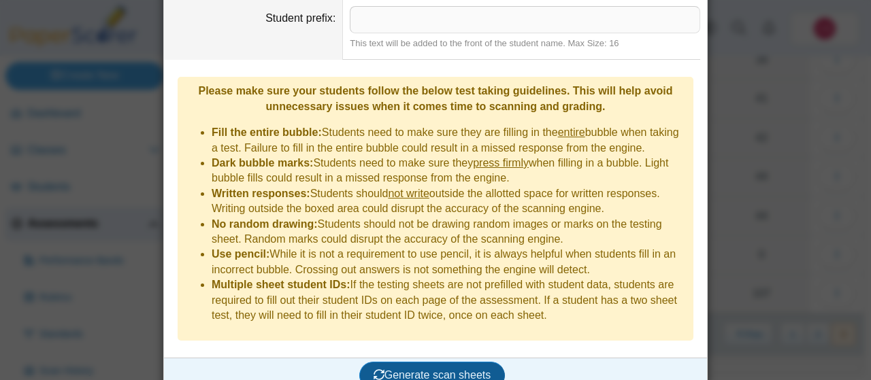
click at [489, 369] on span "Generate scan sheets" at bounding box center [432, 375] width 118 height 12
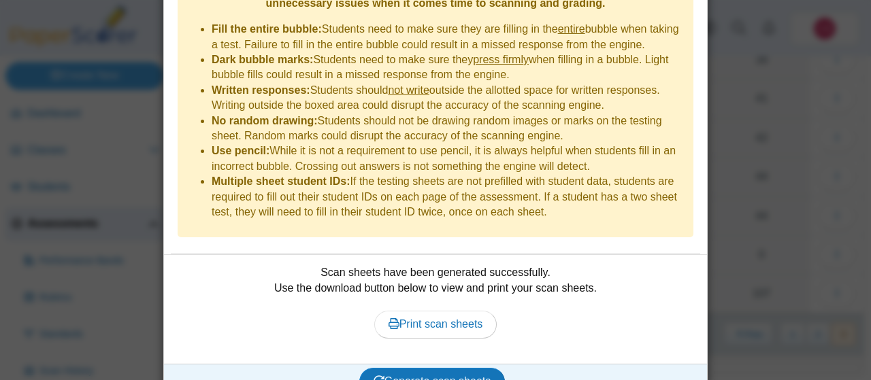
scroll to position [411, 0]
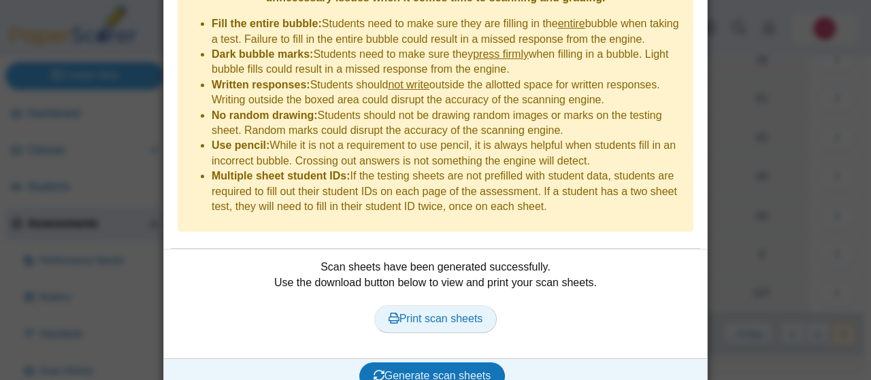
click at [442, 313] on span "Print scan sheets" at bounding box center [435, 319] width 95 height 12
